Goal: Task Accomplishment & Management: Manage account settings

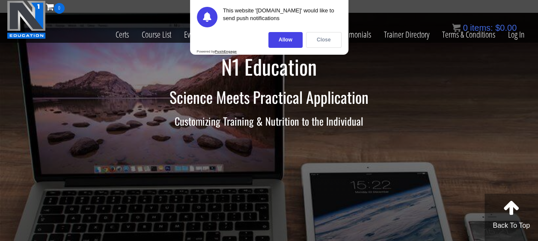
click at [317, 36] on div "Close" at bounding box center [323, 40] width 35 height 16
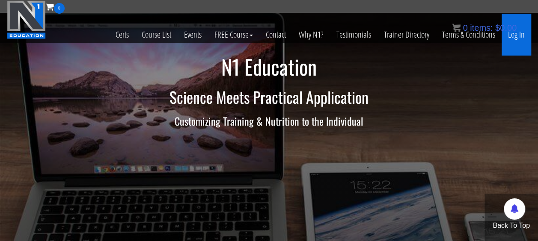
click at [516, 38] on link "Log In" at bounding box center [516, 35] width 30 height 42
click at [514, 39] on link "Log In" at bounding box center [516, 35] width 30 height 42
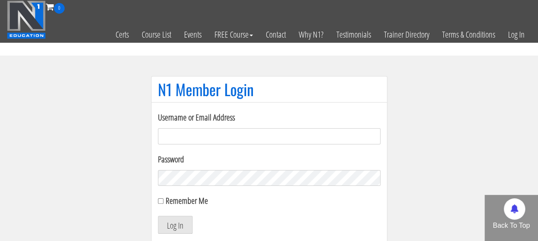
click at [233, 139] on input "Username or Email Address" at bounding box center [269, 136] width 222 height 16
type input "[EMAIL_ADDRESS][DOMAIN_NAME]"
click at [177, 230] on button "Log In" at bounding box center [175, 225] width 35 height 18
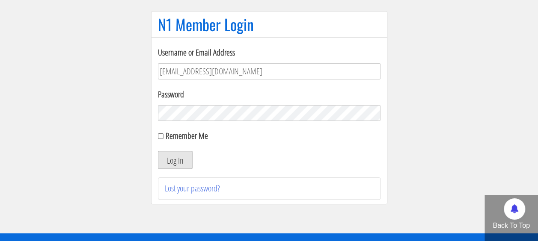
scroll to position [43, 0]
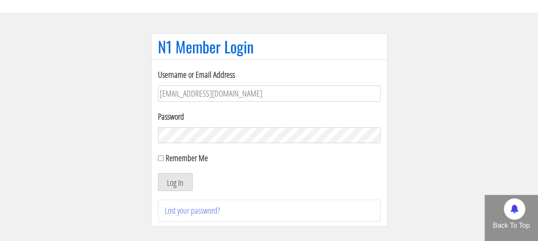
click at [177, 181] on button "Log In" at bounding box center [175, 182] width 35 height 18
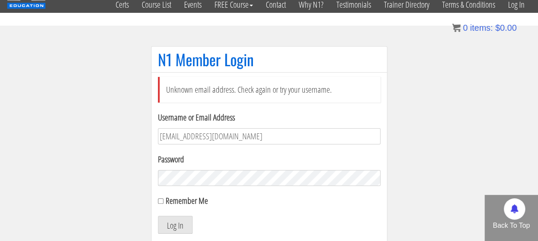
scroll to position [43, 0]
